Goal: Use online tool/utility: Use online tool/utility

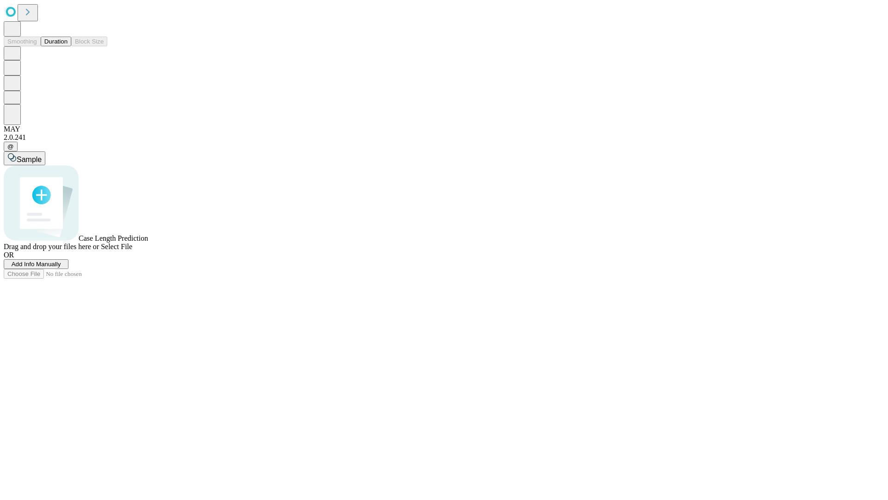
click at [68, 46] on button "Duration" at bounding box center [56, 42] width 31 height 10
click at [132, 250] on span "Select File" at bounding box center [116, 246] width 31 height 8
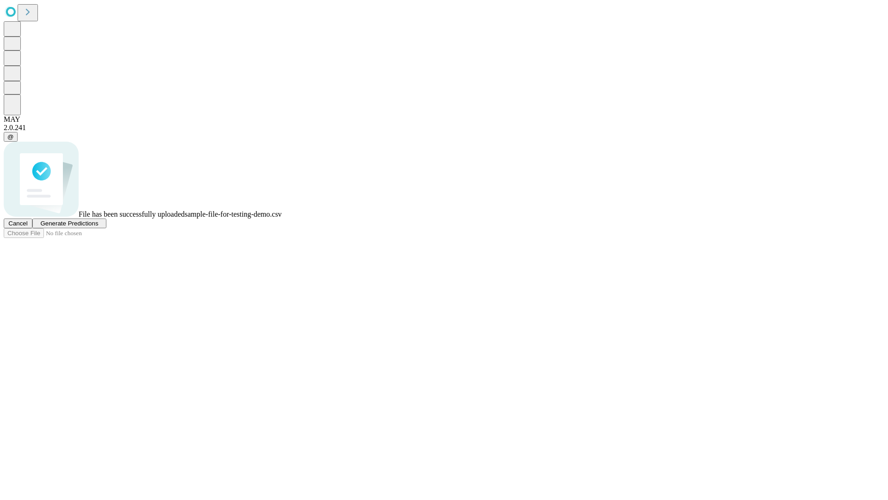
click at [98, 227] on span "Generate Predictions" at bounding box center [69, 223] width 58 height 7
